Goal: Task Accomplishment & Management: Manage account settings

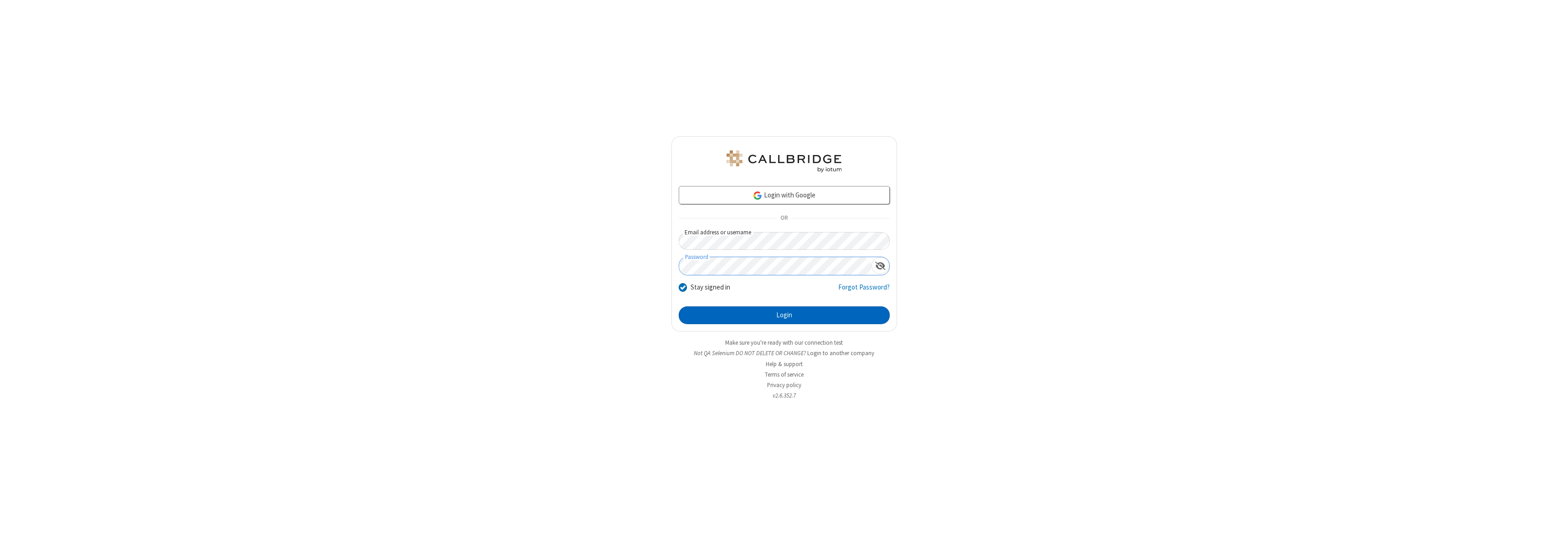
click at [784, 315] on button "Login" at bounding box center [784, 315] width 211 height 18
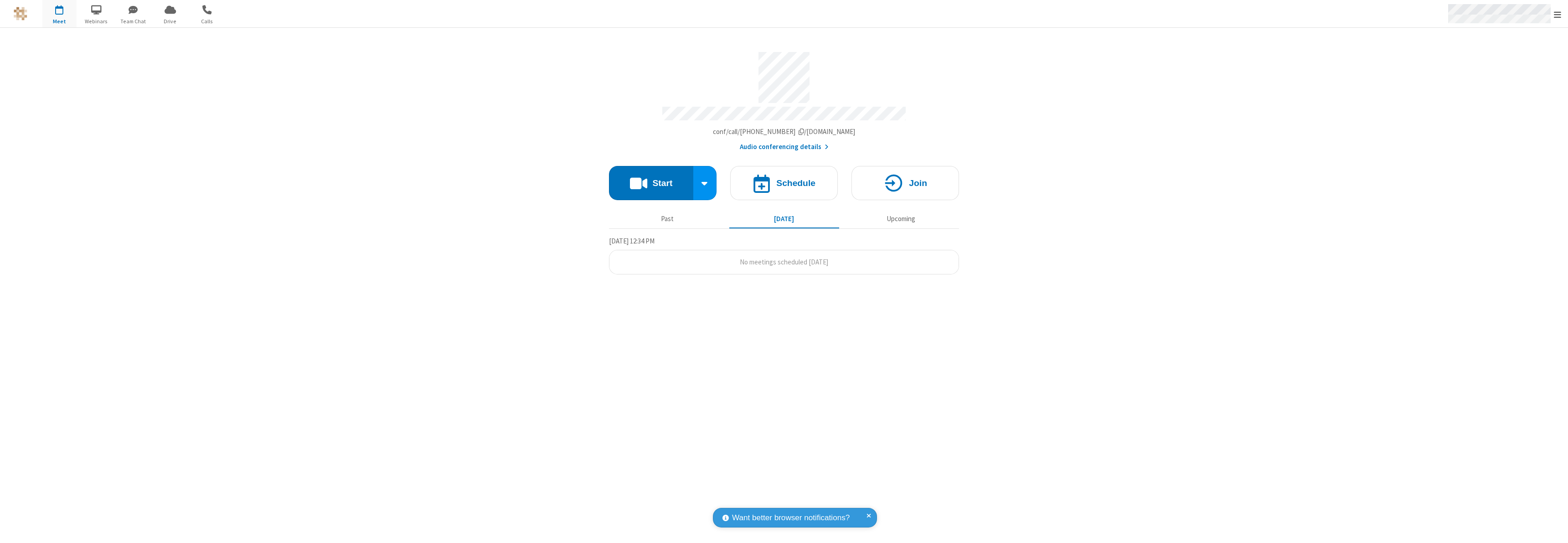
click at [1557, 14] on span "Open menu" at bounding box center [1557, 14] width 7 height 9
click at [1504, 60] on div "Settings" at bounding box center [1504, 60] width 127 height 24
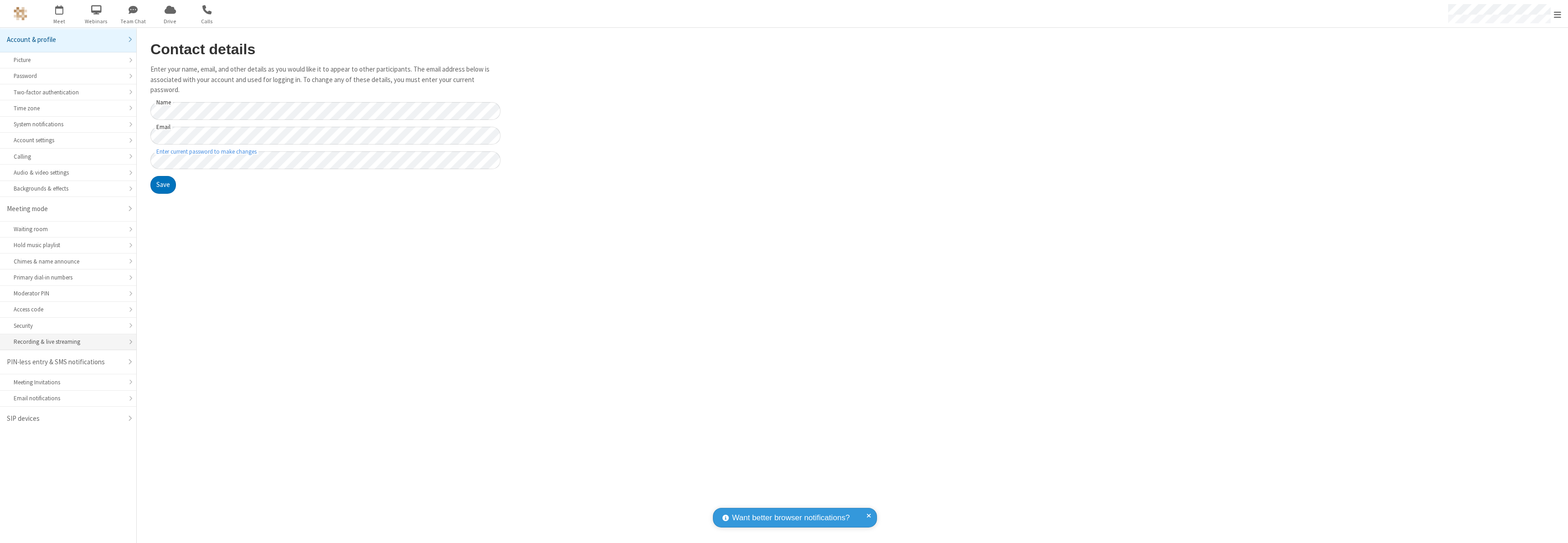
click at [68, 342] on div "Recording & live streaming" at bounding box center [68, 341] width 109 height 9
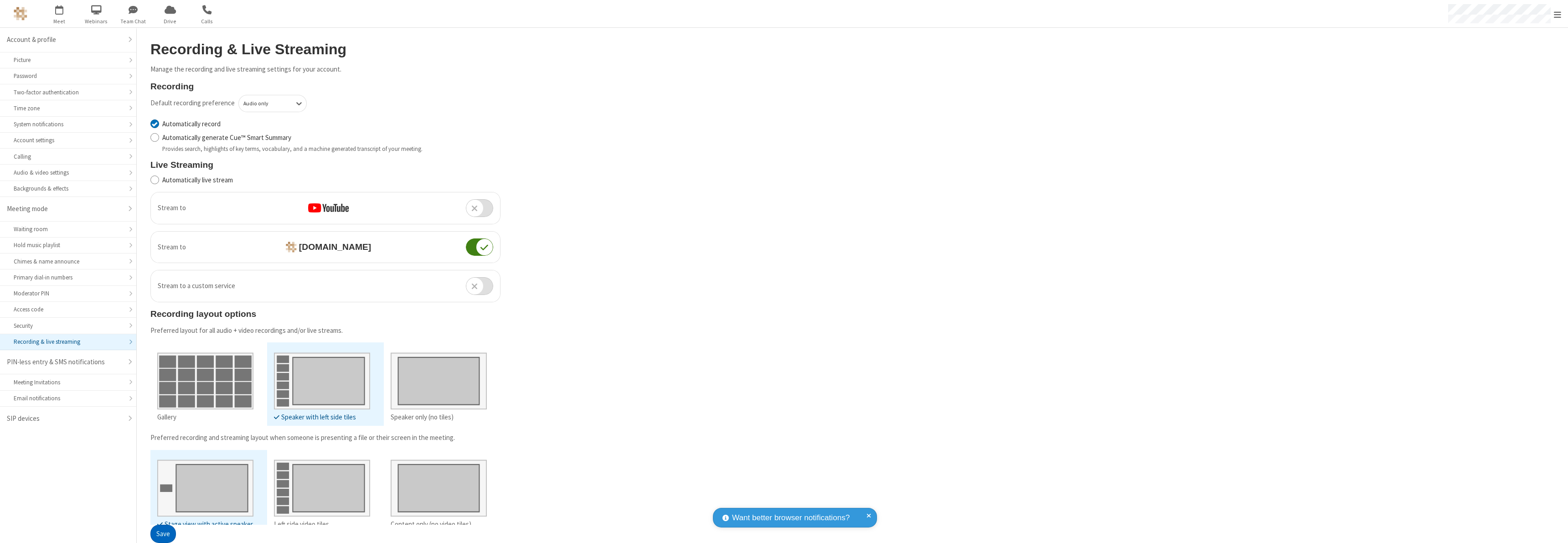
click at [163, 534] on button "Save" at bounding box center [163, 534] width 26 height 18
